Goal: Task Accomplishment & Management: Use online tool/utility

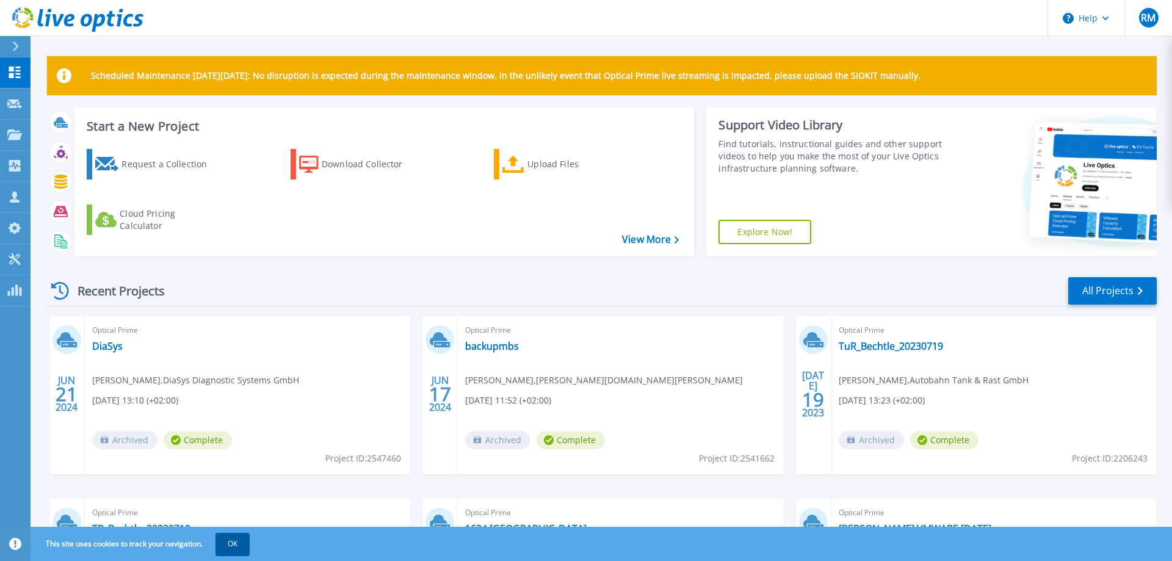
click at [245, 542] on button "OK" at bounding box center [232, 544] width 34 height 22
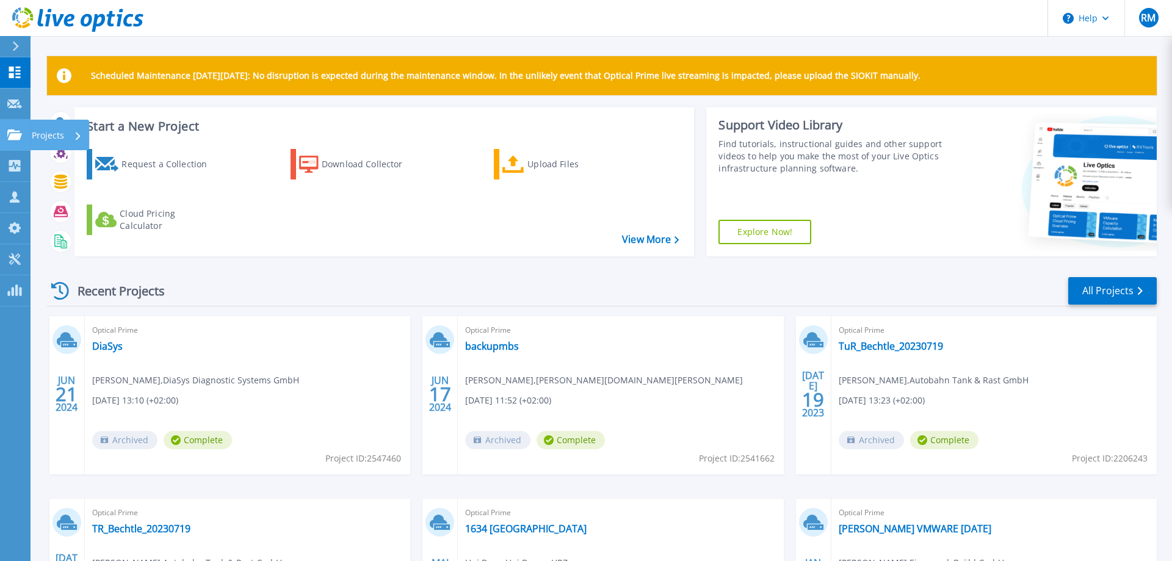
click at [21, 134] on icon at bounding box center [14, 134] width 15 height 10
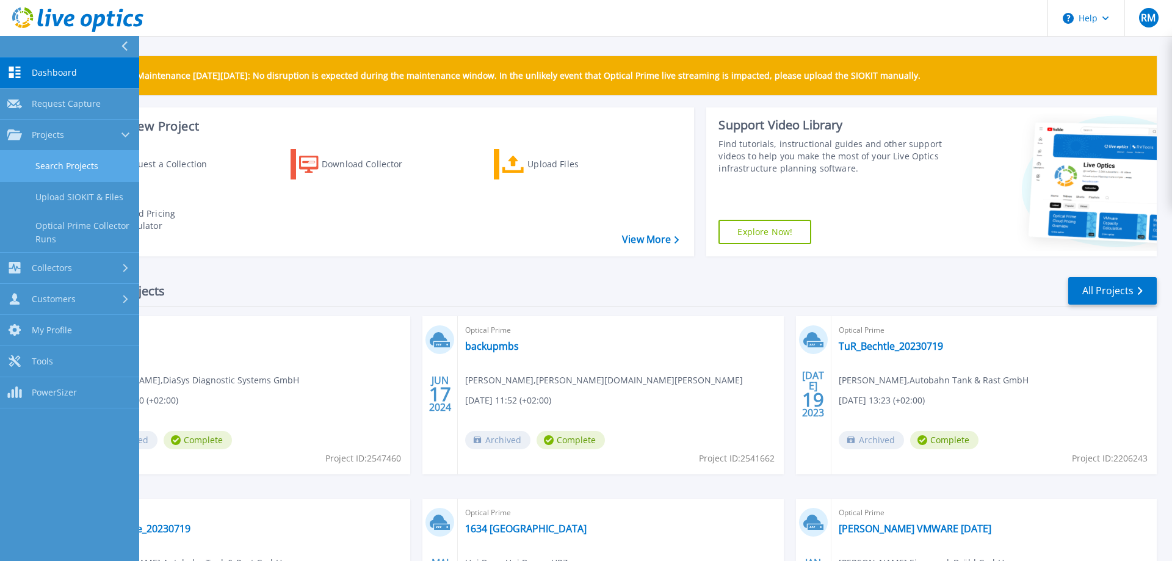
click at [63, 159] on link "Search Projects" at bounding box center [69, 166] width 139 height 31
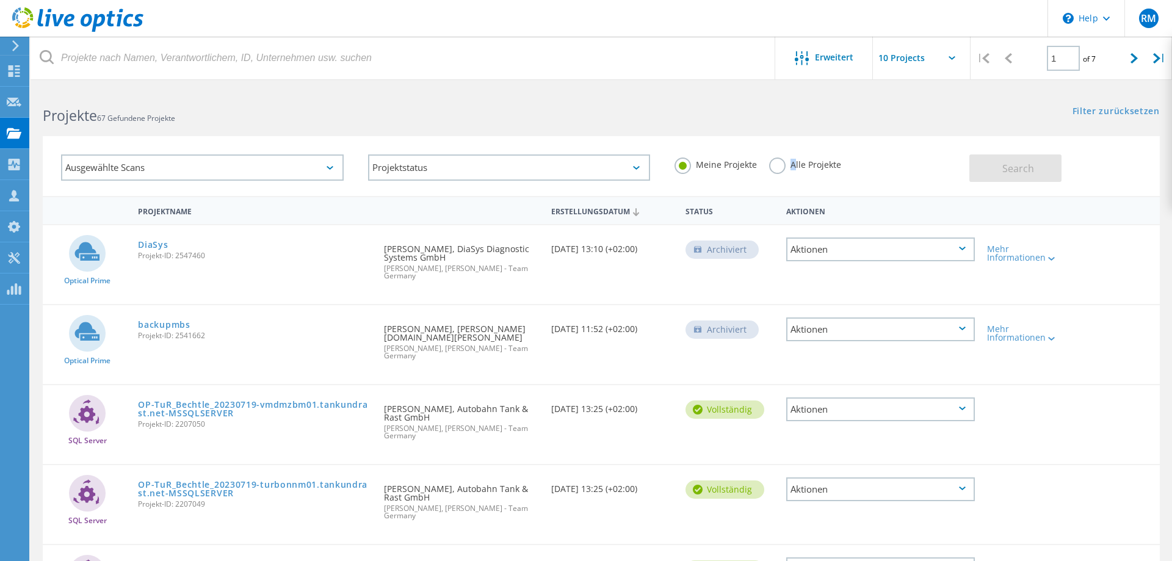
click at [792, 160] on label "Alle Projekte" at bounding box center [805, 163] width 72 height 12
click at [0, 0] on input "Alle Projekte" at bounding box center [0, 0] width 0 height 0
click at [992, 170] on button "Search" at bounding box center [1015, 167] width 92 height 27
